Goal: Find specific page/section: Find specific page/section

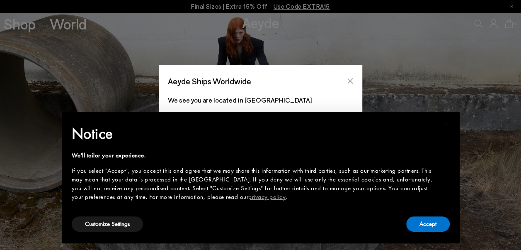
click at [350, 83] on icon "Close" at bounding box center [350, 81] width 7 height 7
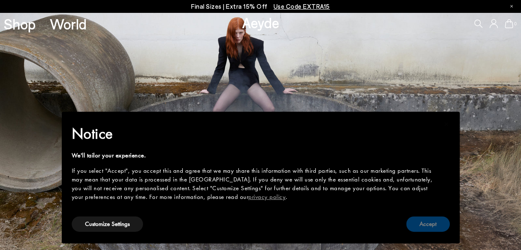
click at [428, 228] on button "Accept" at bounding box center [428, 223] width 44 height 15
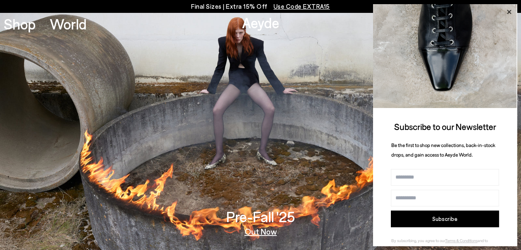
click at [509, 10] on icon at bounding box center [509, 12] width 11 height 11
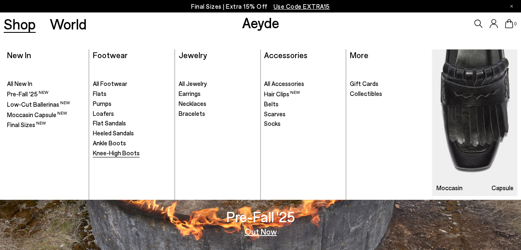
click at [122, 153] on span "Knee-High Boots" at bounding box center [116, 152] width 47 height 7
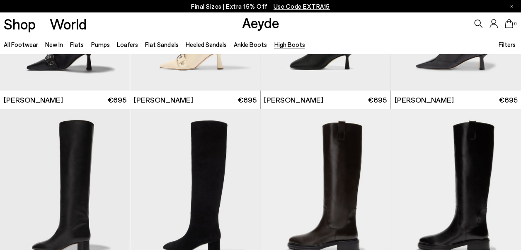
scroll to position [127, 0]
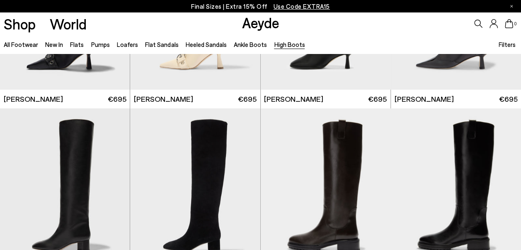
click at [479, 22] on icon at bounding box center [478, 23] width 8 height 8
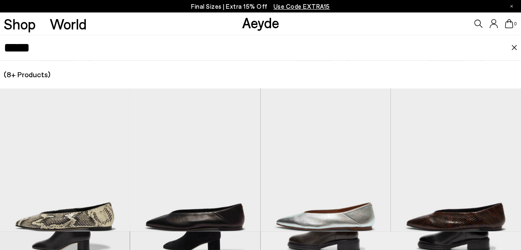
type input "*****"
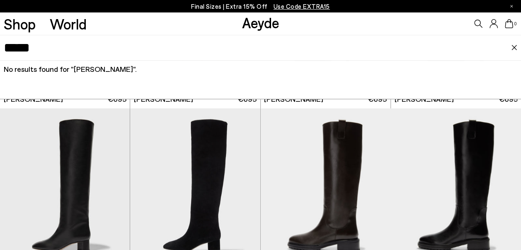
click at [469, 65] on div "No results found for " [PERSON_NAME] "." at bounding box center [260, 69] width 521 height 17
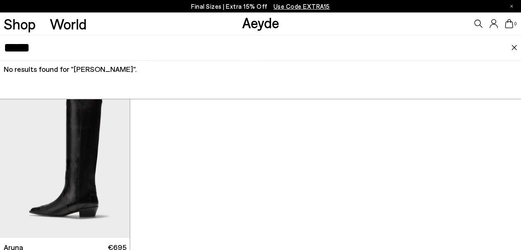
scroll to position [345, 0]
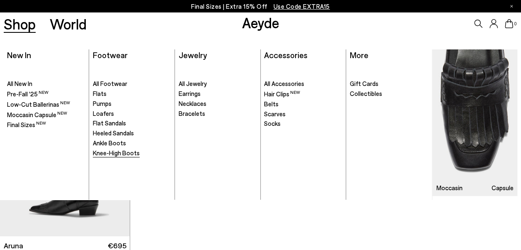
click at [118, 153] on span "Knee-High Boots" at bounding box center [116, 152] width 47 height 7
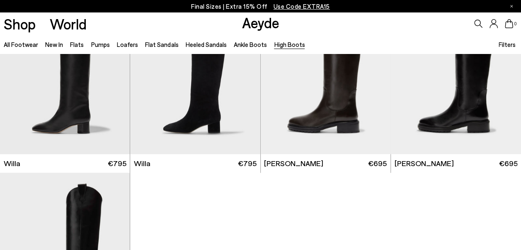
scroll to position [246, 0]
